Goal: Find specific page/section: Find specific page/section

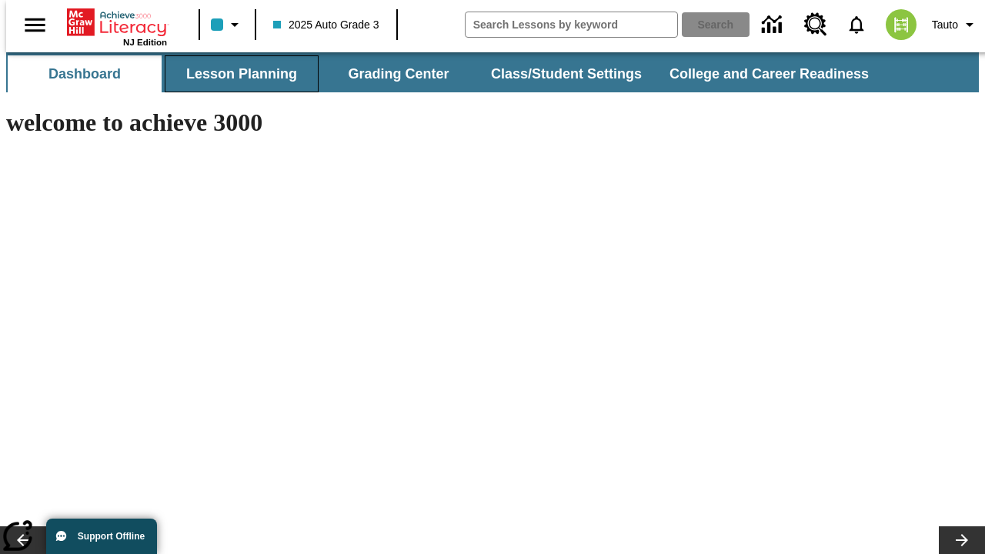
click at [236, 74] on button "Lesson Planning" at bounding box center [242, 73] width 154 height 37
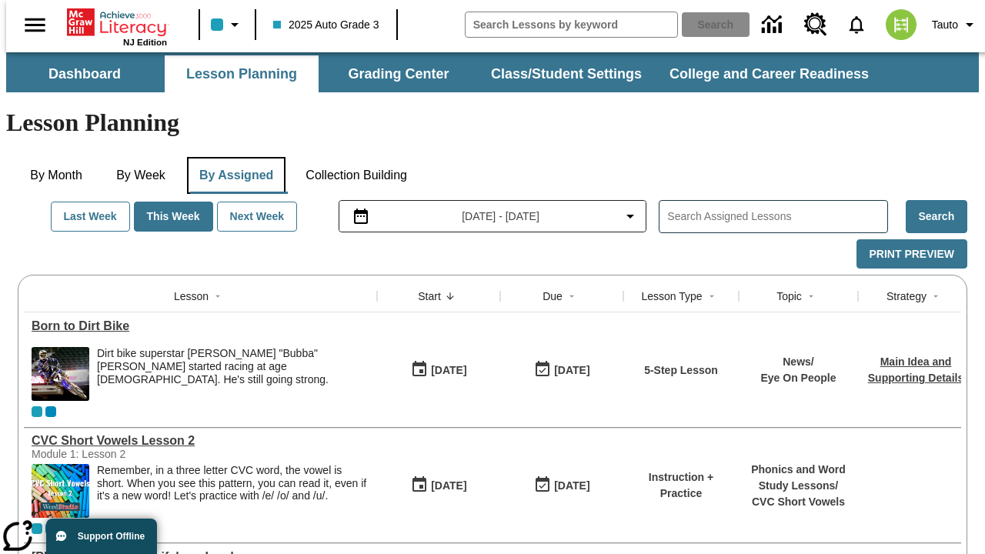
click at [232, 157] on button "By Assigned" at bounding box center [236, 175] width 99 height 37
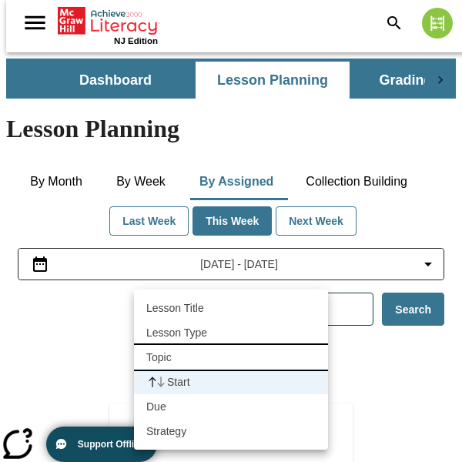
click at [231, 357] on li "Topic" at bounding box center [231, 357] width 194 height 25
